Goal: Register for event/course

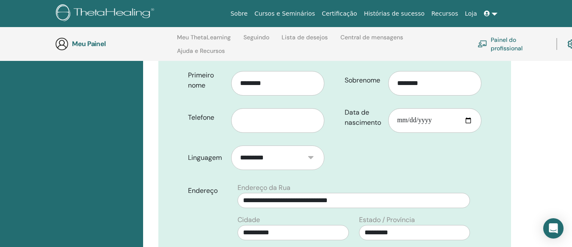
scroll to position [203, 0]
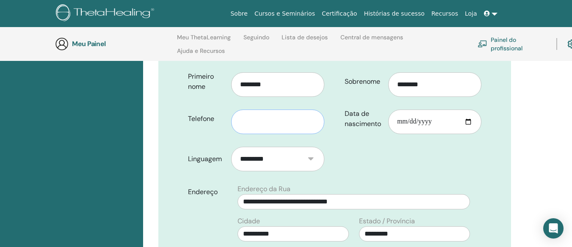
click at [302, 110] on input "text" at bounding box center [277, 122] width 93 height 25
type input "**********"
click at [419, 110] on input "Data de nascimento" at bounding box center [434, 122] width 93 height 25
type input "**********"
click at [491, 138] on div "**********" at bounding box center [334, 222] width 352 height 581
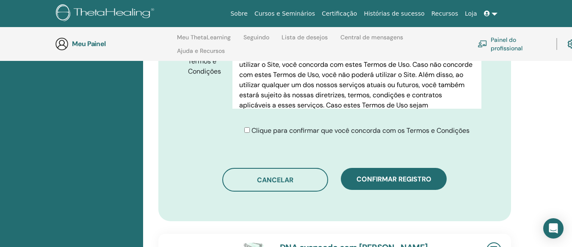
scroll to position [503, 0]
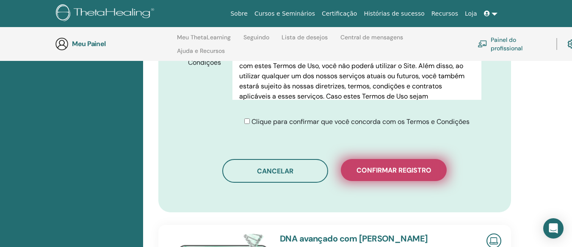
click at [389, 159] on button "Confirmar registro" at bounding box center [394, 170] width 106 height 22
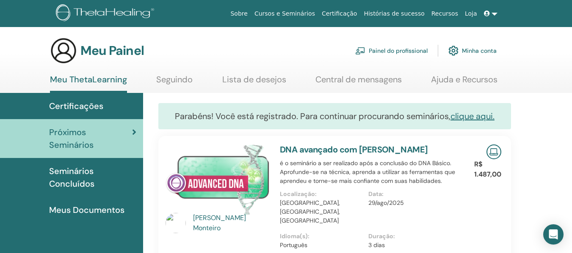
click at [485, 118] on font "clique aqui." at bounding box center [472, 116] width 44 height 11
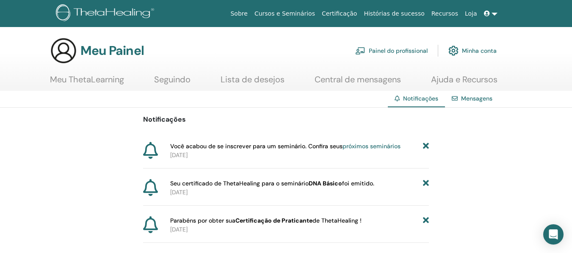
click at [558, 170] on div "Notificações Você acabou de se inscrever para um seminário. Confira seus próxim…" at bounding box center [286, 194] width 572 height 173
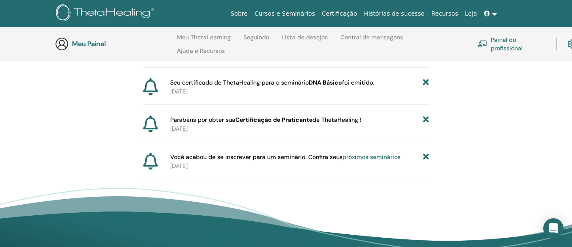
scroll to position [135, 0]
click at [516, 111] on div "Notificações Você acabou de se inscrever para um seminário. Confira seus próxim…" at bounding box center [286, 92] width 572 height 173
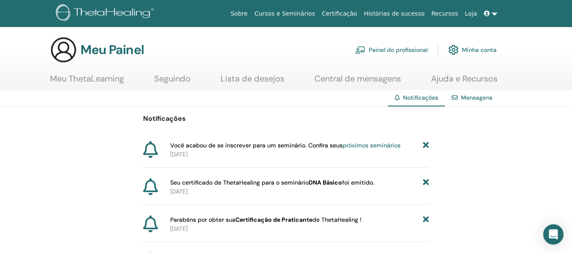
scroll to position [0, 0]
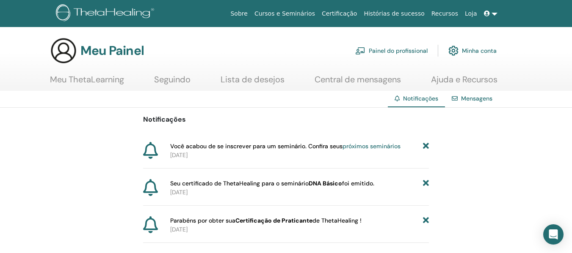
click at [465, 97] on font "Mensagens" at bounding box center [476, 99] width 31 height 8
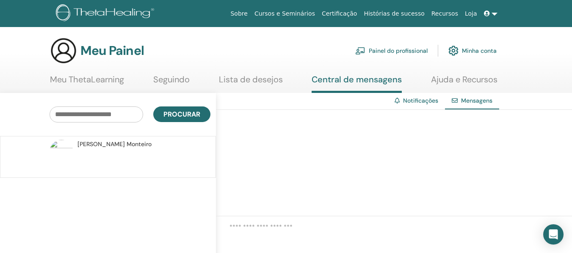
click at [408, 102] on font "Notificações" at bounding box center [420, 101] width 35 height 8
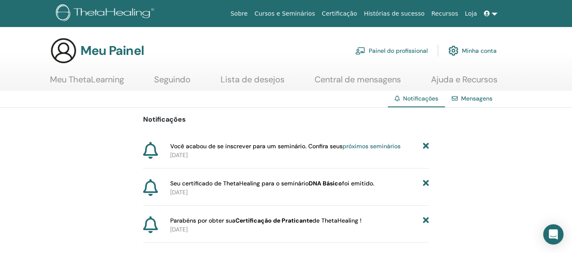
click at [376, 146] on font "próximos seminários" at bounding box center [371, 147] width 58 height 8
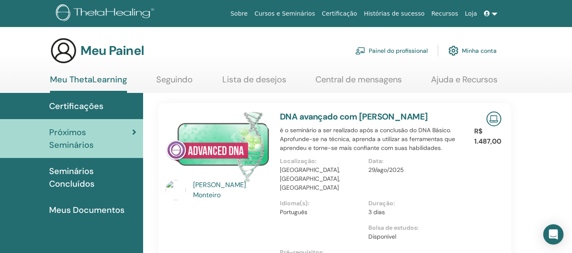
click at [551, 69] on section "Meu Painel Painel do profissional Minha conta Meu ThetaLearning Seguindo Lista …" at bounding box center [286, 65] width 572 height 56
click at [72, 166] on font "Seminários Concluídos" at bounding box center [71, 178] width 45 height 24
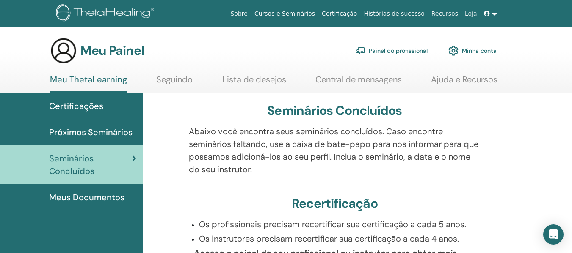
click at [520, 140] on div "Seminários Concluídos Abaixo você encontra seus seminários concluídos. Caso enc…" at bounding box center [334, 226] width 373 height 267
click at [80, 102] on font "Certificações" at bounding box center [76, 106] width 54 height 11
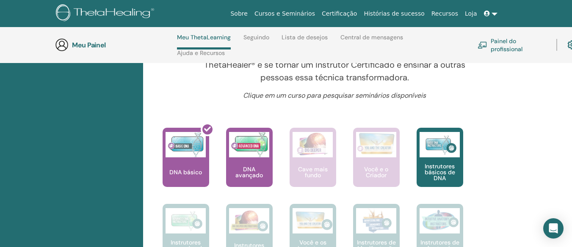
scroll to position [307, 0]
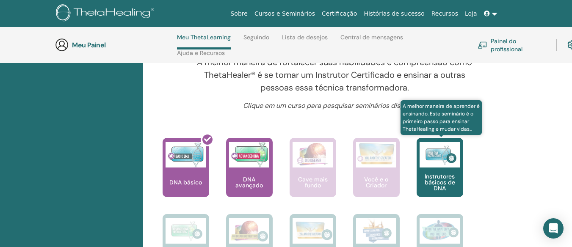
click at [439, 169] on div "Instrutores básicos de DNA" at bounding box center [439, 167] width 47 height 59
